Goal: Task Accomplishment & Management: Understand process/instructions

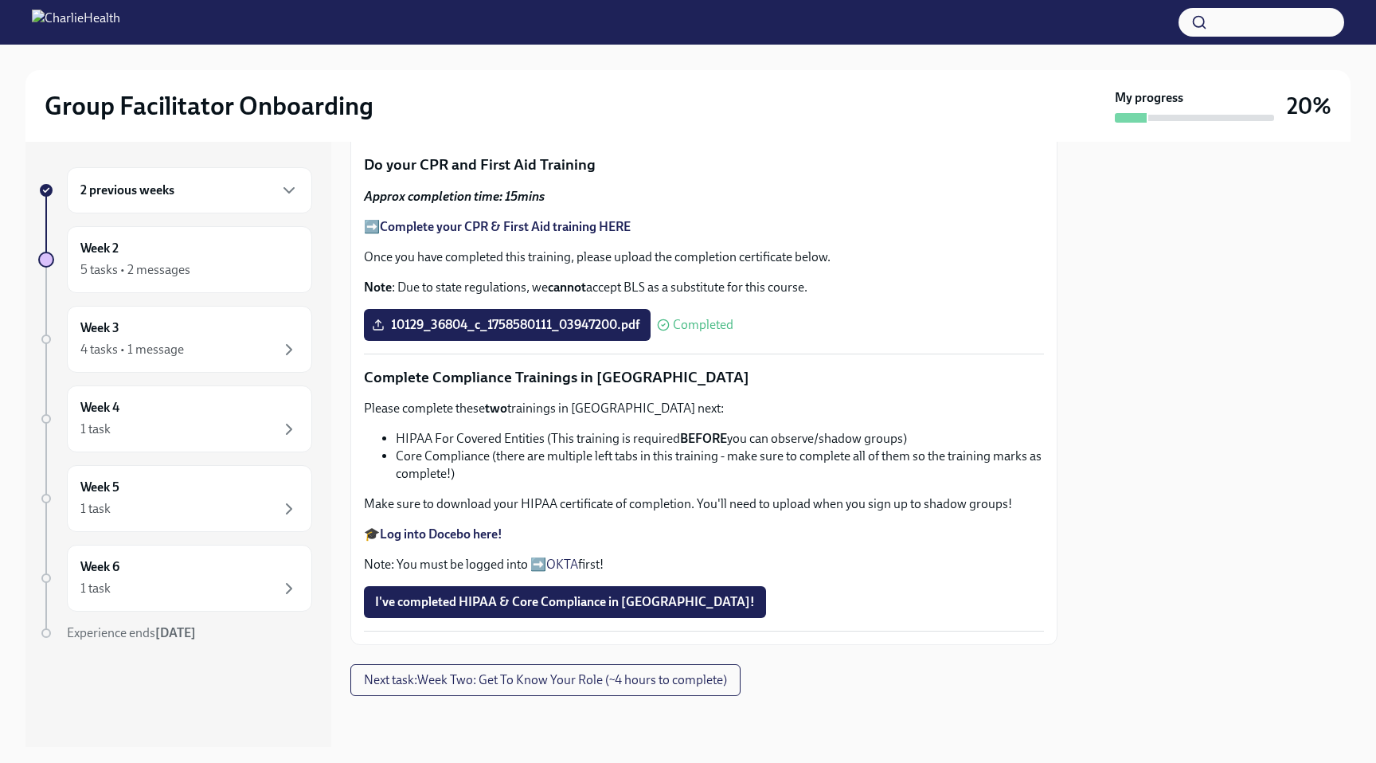
scroll to position [940, 0]
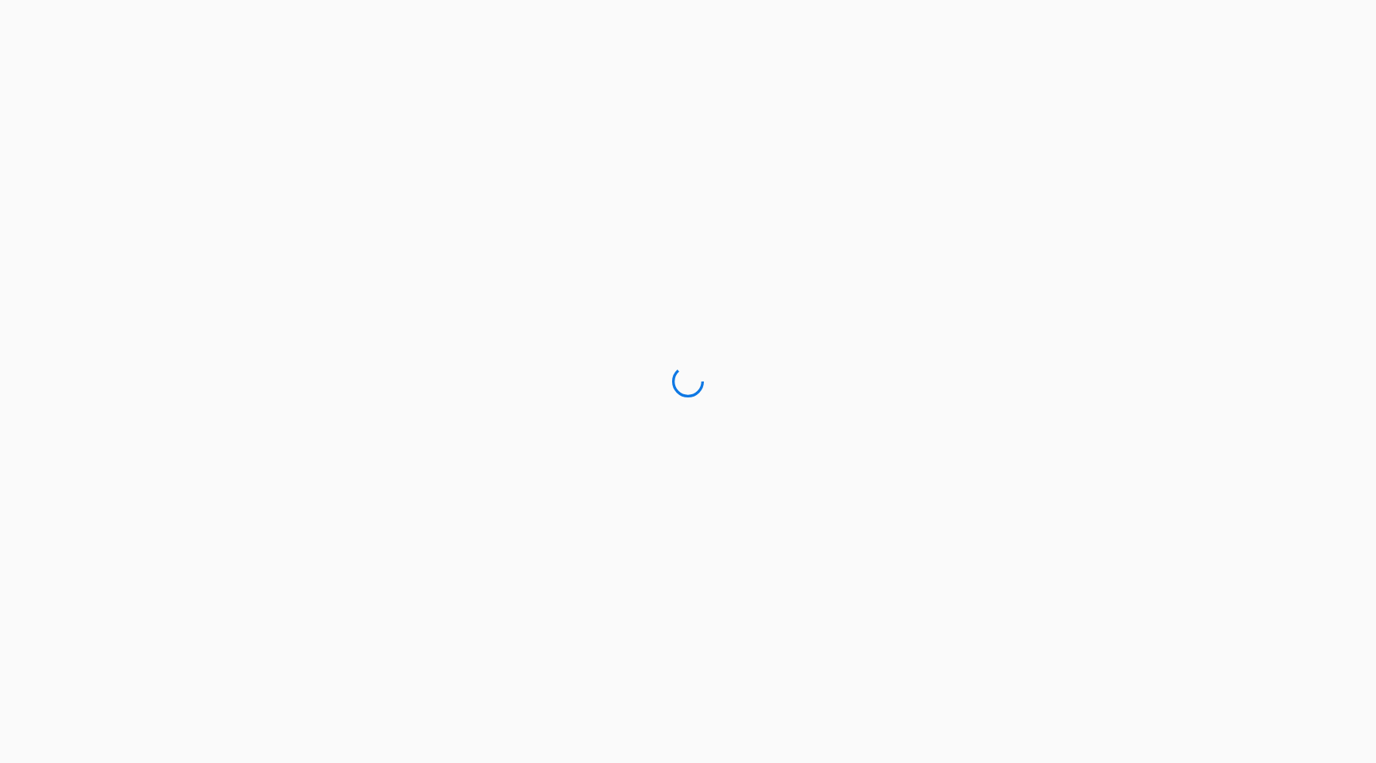
click at [458, 197] on div at bounding box center [688, 381] width 1376 height 763
